Goal: Find specific page/section: Find specific page/section

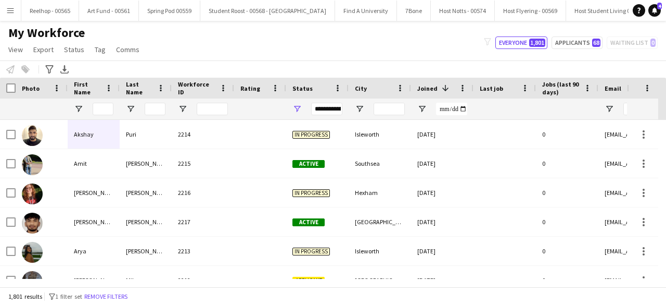
scroll to position [0, 1013]
click at [102, 111] on input "First Name Filter Input" at bounding box center [103, 109] width 21 height 12
type input "*"
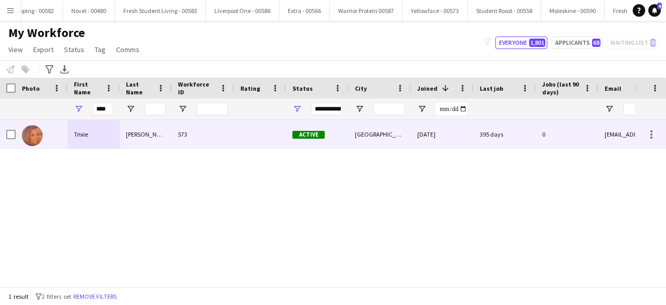
click at [45, 128] on div at bounding box center [42, 134] width 52 height 29
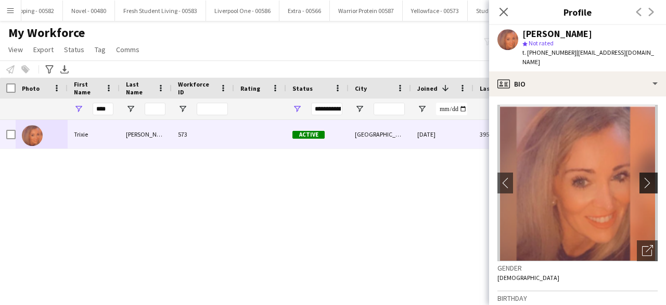
click at [642, 177] on app-icon "chevron-right" at bounding box center [650, 182] width 16 height 11
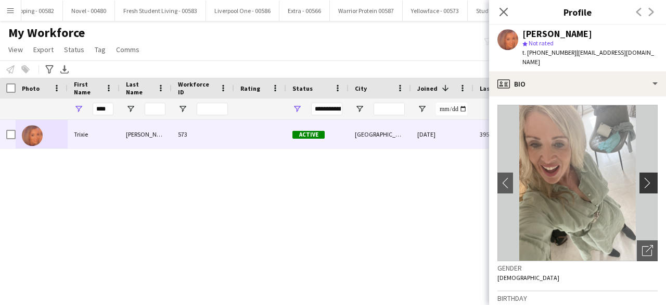
click at [642, 177] on app-icon "chevron-right" at bounding box center [650, 182] width 16 height 11
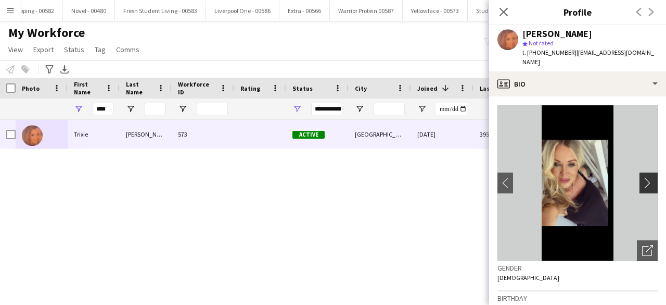
click at [642, 177] on app-icon "chevron-right" at bounding box center [650, 182] width 16 height 11
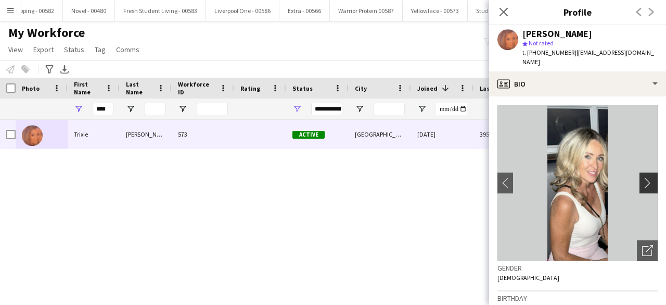
click at [642, 177] on app-icon "chevron-right" at bounding box center [650, 182] width 16 height 11
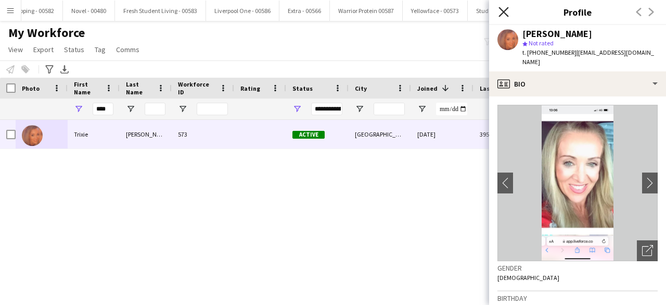
click at [503, 12] on icon at bounding box center [504, 12] width 10 height 10
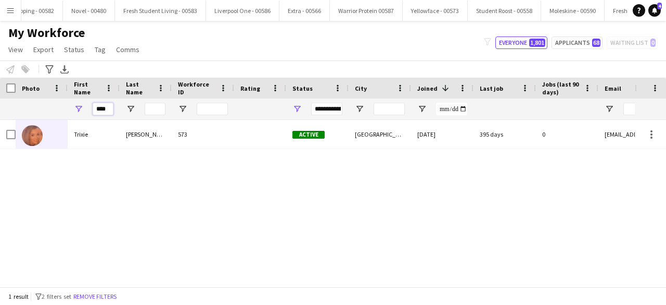
click at [107, 111] on input "****" at bounding box center [103, 109] width 21 height 12
type input "*"
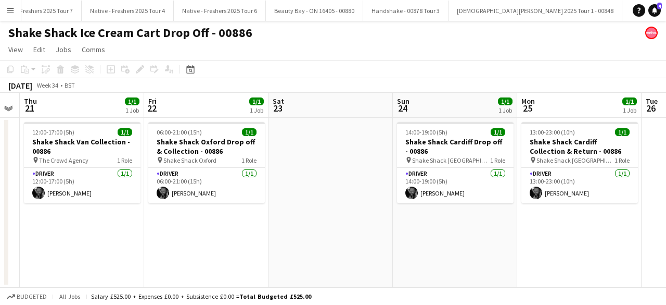
scroll to position [0, 354]
